Goal: Task Accomplishment & Management: Manage account settings

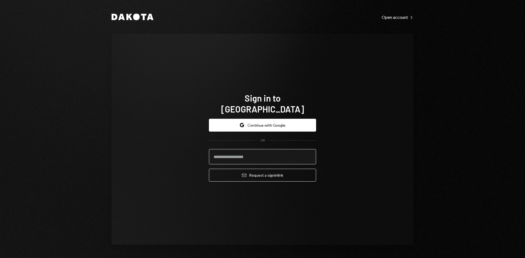
click at [220, 154] on input "email" at bounding box center [262, 156] width 107 height 15
type input "**********"
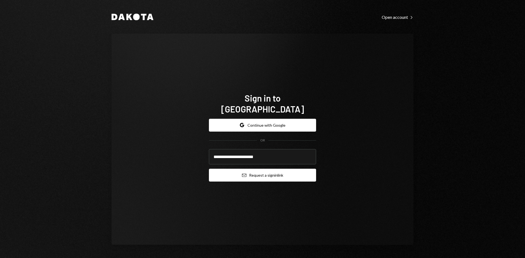
click at [246, 171] on button "Email Request a sign in link" at bounding box center [262, 175] width 107 height 13
